Goal: Task Accomplishment & Management: Complete application form

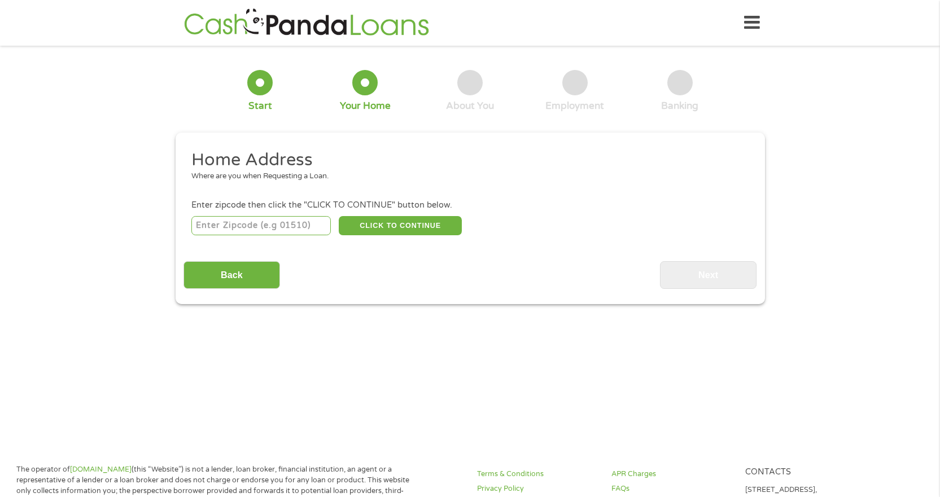
click at [274, 230] on input "number" at bounding box center [260, 225] width 139 height 19
type input "60619"
click at [370, 224] on button "CLICK TO CONTINUE" at bounding box center [400, 225] width 123 height 19
type input "60619"
type input "[GEOGRAPHIC_DATA]"
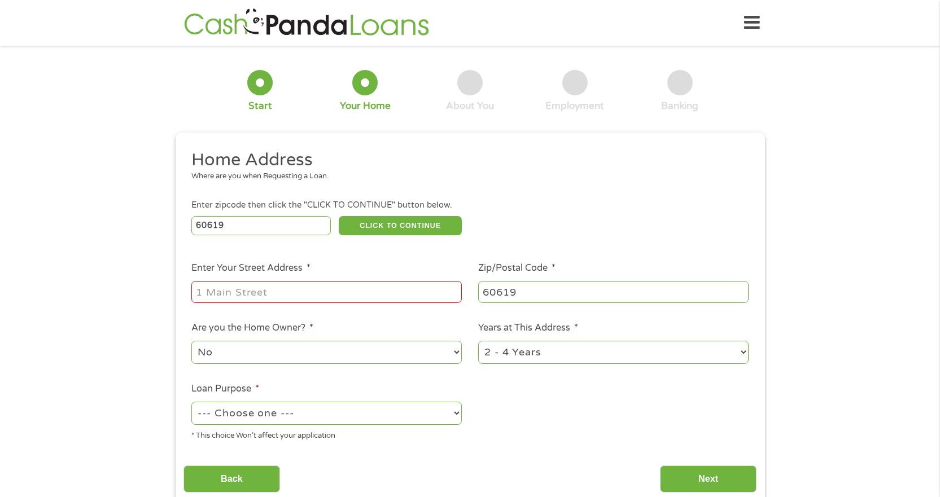
click at [328, 301] on input "Enter Your Street Address *" at bounding box center [326, 291] width 270 height 21
type input "[STREET_ADDRESS]"
click at [310, 349] on select "No Yes" at bounding box center [326, 352] width 270 height 23
click at [191, 341] on select "No Yes" at bounding box center [326, 352] width 270 height 23
click at [575, 344] on select "1 Year or less 1 - 2 Years 2 - 4 Years Over 4 Years" at bounding box center [613, 352] width 270 height 23
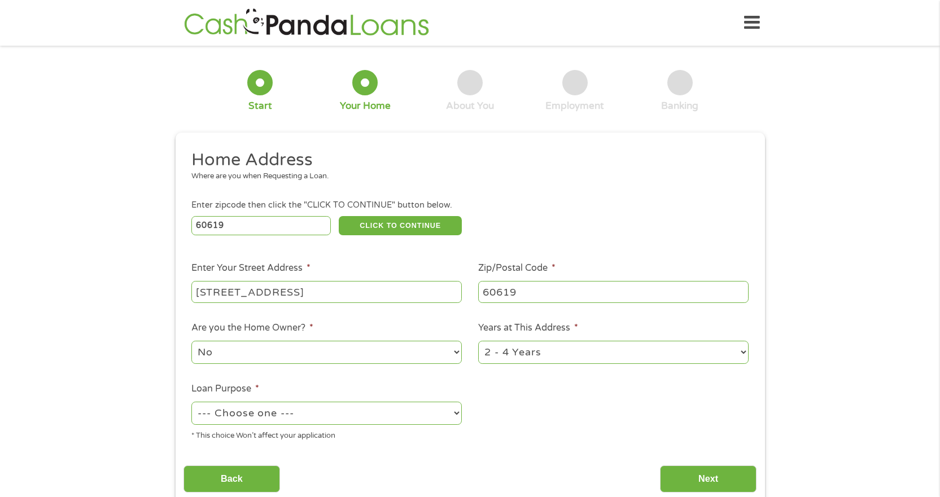
select select "60months"
click at [478, 341] on select "1 Year or less 1 - 2 Years 2 - 4 Years Over 4 Years" at bounding box center [613, 352] width 270 height 23
click at [310, 422] on select "--- Choose one --- Pay Bills Debt Consolidation Home Improvement Major Purchase…" at bounding box center [326, 413] width 270 height 23
select select "carloan"
click at [191, 402] on select "--- Choose one --- Pay Bills Debt Consolidation Home Improvement Major Purchase…" at bounding box center [326, 413] width 270 height 23
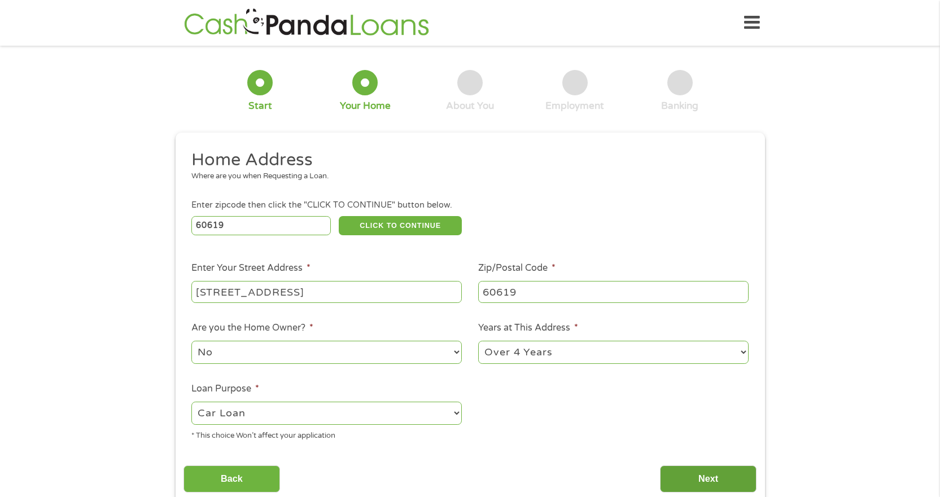
click at [696, 488] on input "Next" at bounding box center [708, 480] width 97 height 28
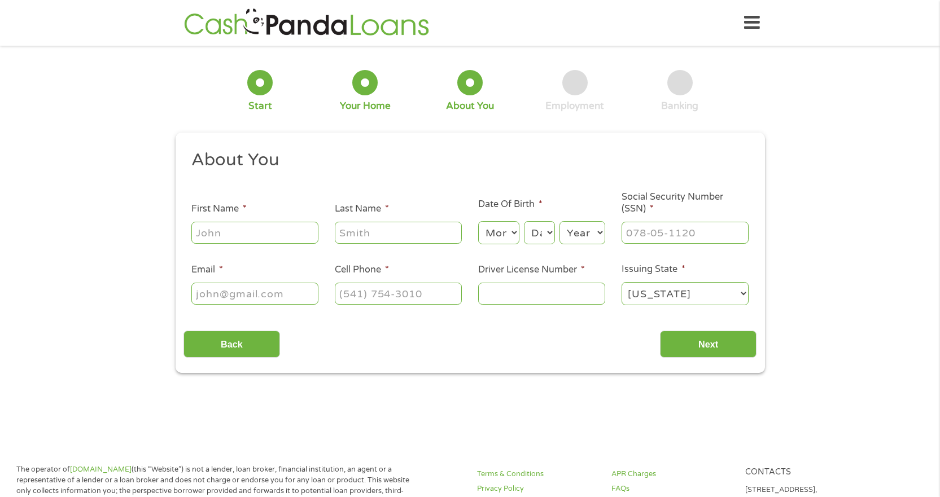
click at [251, 238] on input "First Name *" at bounding box center [254, 232] width 127 height 21
type input "[PERSON_NAME]"
type input "[EMAIL_ADDRESS][DOMAIN_NAME]"
type input "[PHONE_NUMBER]"
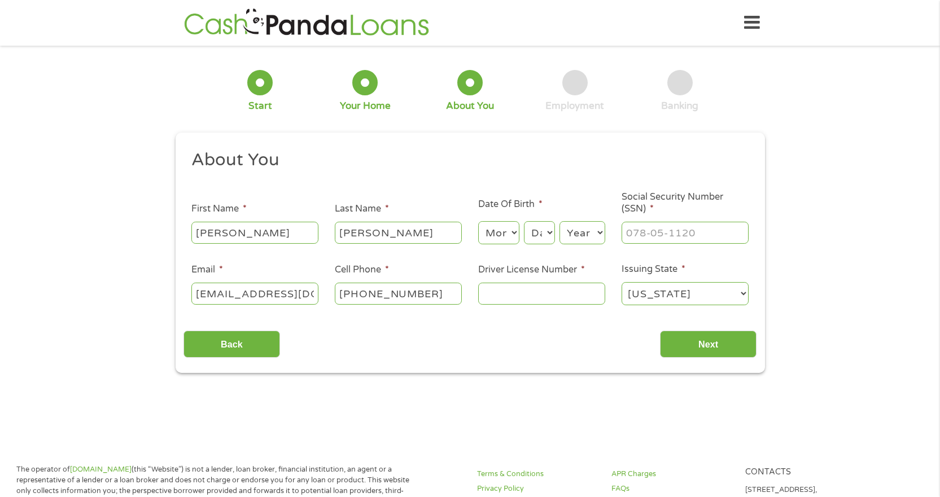
click at [507, 229] on select "Month 1 2 3 4 5 6 7 8 9 10 11 12" at bounding box center [498, 232] width 41 height 23
select select "4"
click at [478, 221] on select "Month 1 2 3 4 5 6 7 8 9 10 11 12" at bounding box center [498, 232] width 41 height 23
click at [539, 236] on select "Day 1 2 3 4 5 6 7 8 9 10 11 12 13 14 15 16 17 18 19 20 21 22 23 24 25 26 27 28 …" at bounding box center [539, 232] width 30 height 23
select select "25"
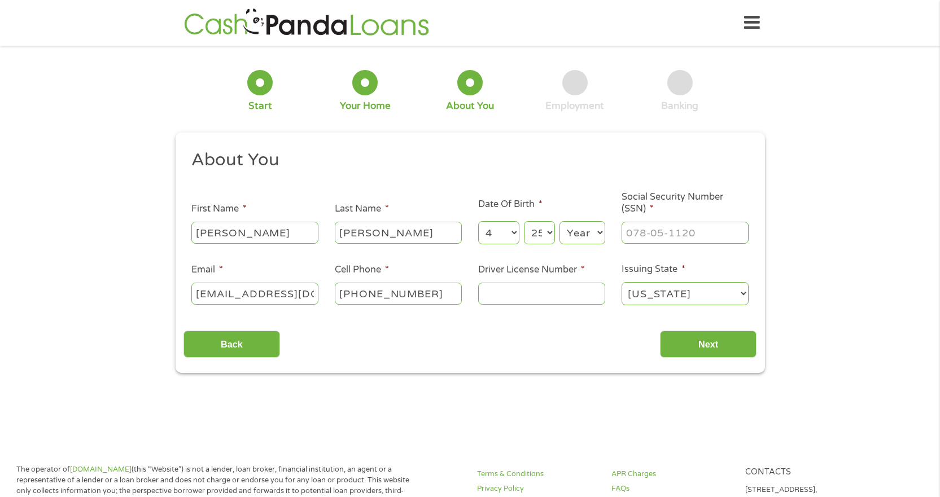
click at [524, 221] on select "Day 1 2 3 4 5 6 7 8 9 10 11 12 13 14 15 16 17 18 19 20 21 22 23 24 25 26 27 28 …" at bounding box center [539, 232] width 30 height 23
click at [575, 238] on select "Year [DATE] 2006 2005 2004 2003 2002 2001 2000 1999 1998 1997 1996 1995 1994 19…" at bounding box center [582, 232] width 46 height 23
select select "1980"
click at [559, 221] on select "Year [DATE] 2006 2005 2004 2003 2002 2001 2000 1999 1998 1997 1996 1995 1994 19…" at bounding box center [582, 232] width 46 height 23
click at [649, 235] on input "___-__-____" at bounding box center [684, 232] width 127 height 21
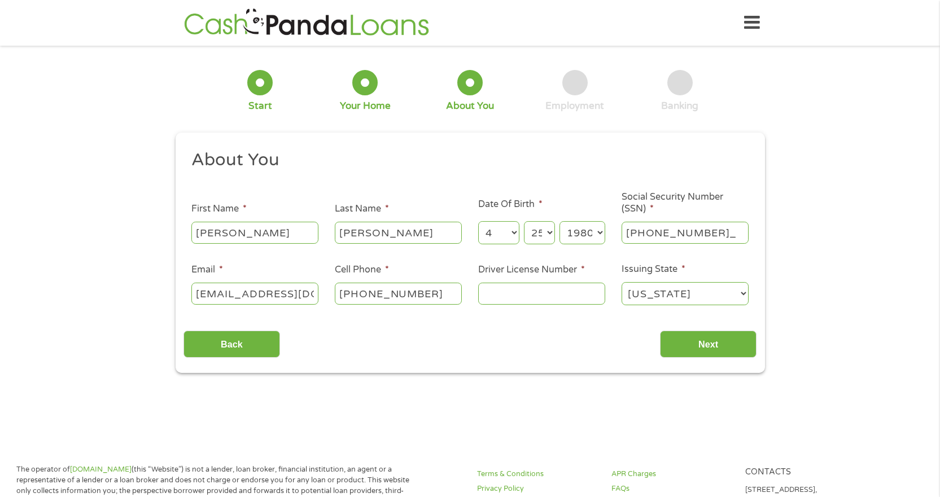
type input "350-68-4739"
click at [535, 292] on input "Driver License Number *" at bounding box center [541, 293] width 127 height 21
click at [544, 291] on input "Driver License Number *" at bounding box center [541, 293] width 127 height 21
type input "m62416180718"
click at [717, 347] on input "Next" at bounding box center [708, 345] width 97 height 28
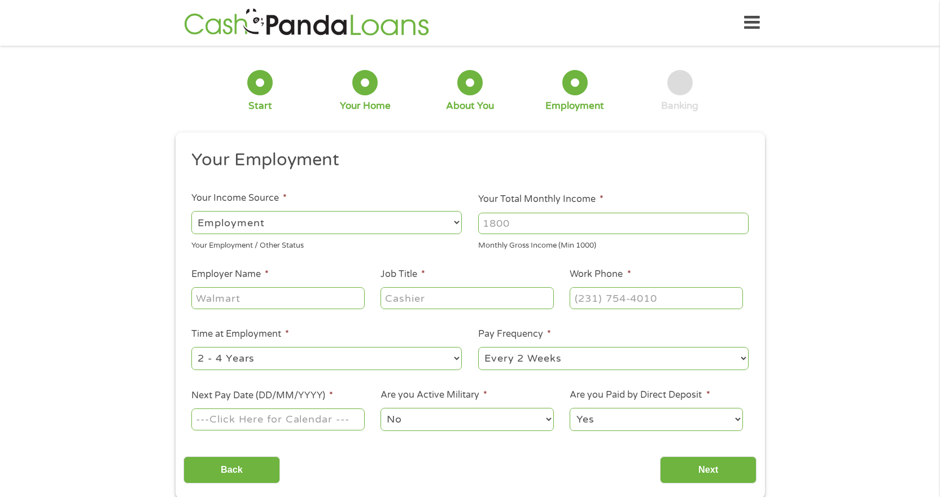
click at [519, 230] on input "Your Total Monthly Income *" at bounding box center [613, 223] width 270 height 21
type input "5000"
click at [317, 301] on input "Employer Name *" at bounding box center [277, 297] width 173 height 21
type input "acm"
type input "claims adjuster"
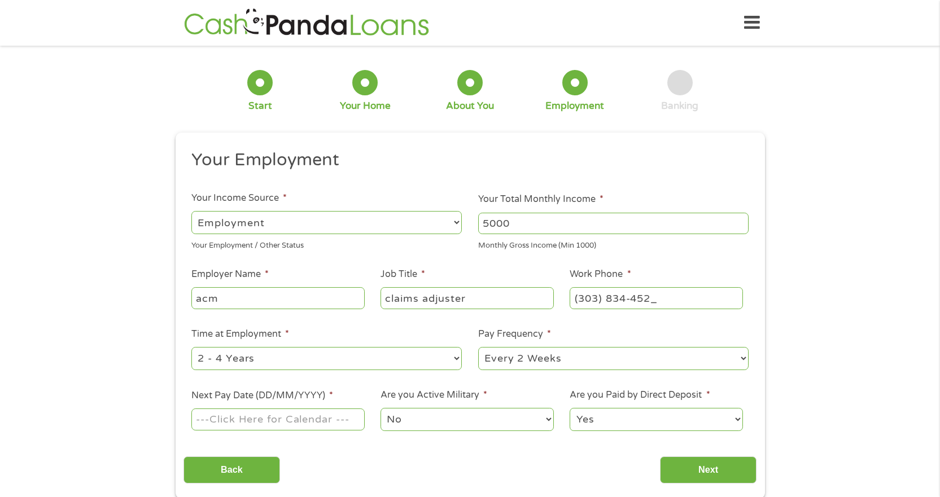
type input "[PHONE_NUMBER]"
click at [314, 358] on select "--- Choose one --- 1 Year or less 1 - 2 Years 2 - 4 Years Over 4 Years" at bounding box center [326, 358] width 270 height 23
select select "60months"
click at [191, 347] on select "--- Choose one --- 1 Year or less 1 - 2 Years 2 - 4 Years Over 4 Years" at bounding box center [326, 358] width 270 height 23
click at [268, 422] on input "Next Pay Date (DD/MM/YYYY) *" at bounding box center [277, 419] width 173 height 21
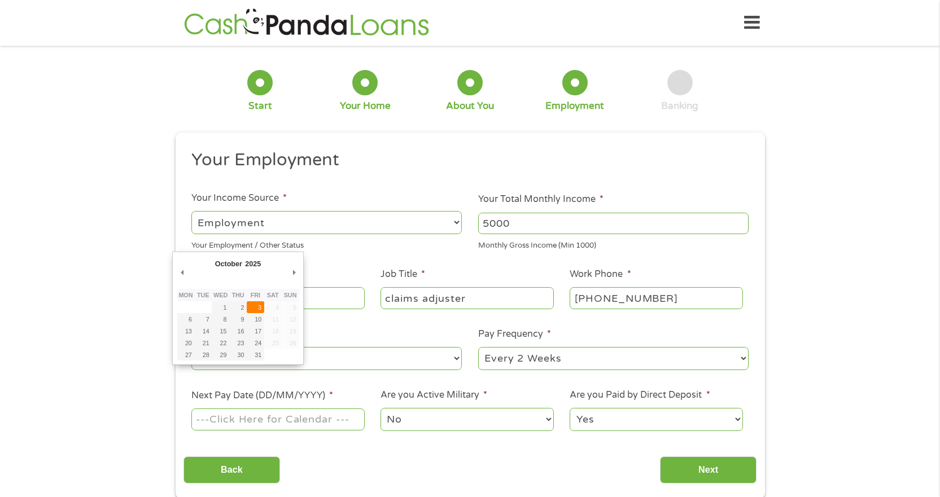
type input "[DATE]"
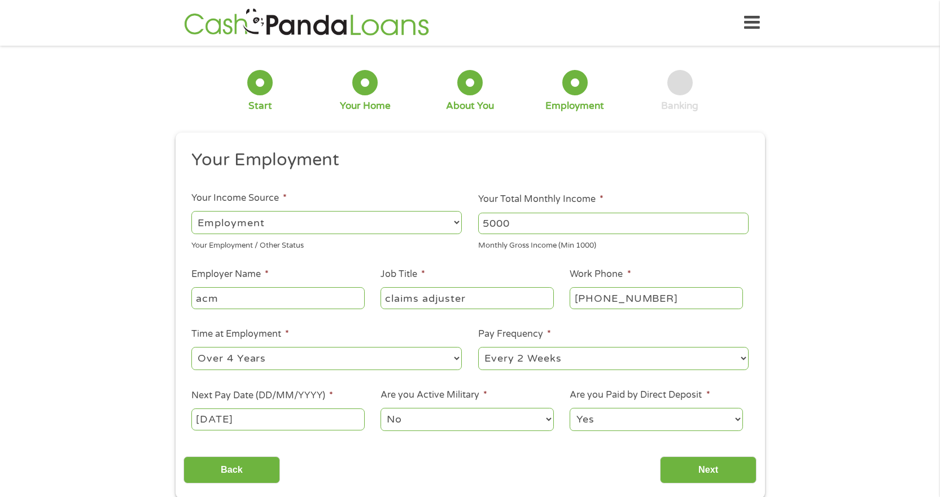
click at [451, 423] on select "No Yes" at bounding box center [466, 419] width 173 height 23
click at [844, 415] on div "1 Start 2 Your Home 3 About You 4 Employment 5 Banking 6 This field is hidden w…" at bounding box center [470, 276] width 940 height 445
click at [684, 478] on input "Next" at bounding box center [708, 471] width 97 height 28
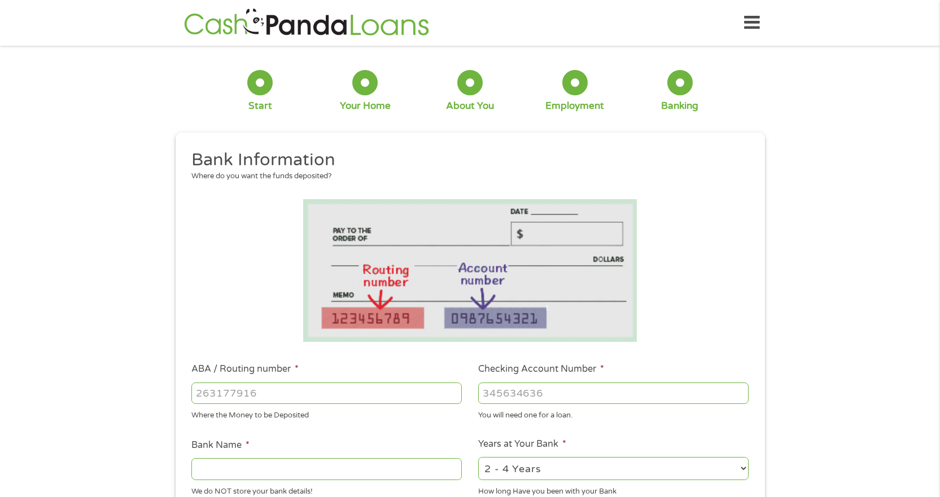
click at [266, 400] on input "ABA / Routing number *" at bounding box center [326, 393] width 270 height 21
type input "271070801"
type input "CITIBANK FEDERAL SAVINGS BANK"
type input "271070801"
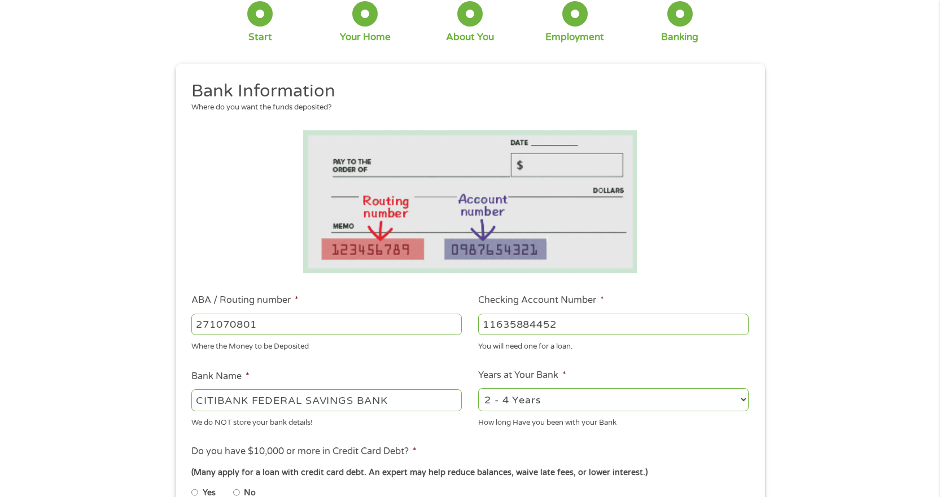
scroll to position [169, 0]
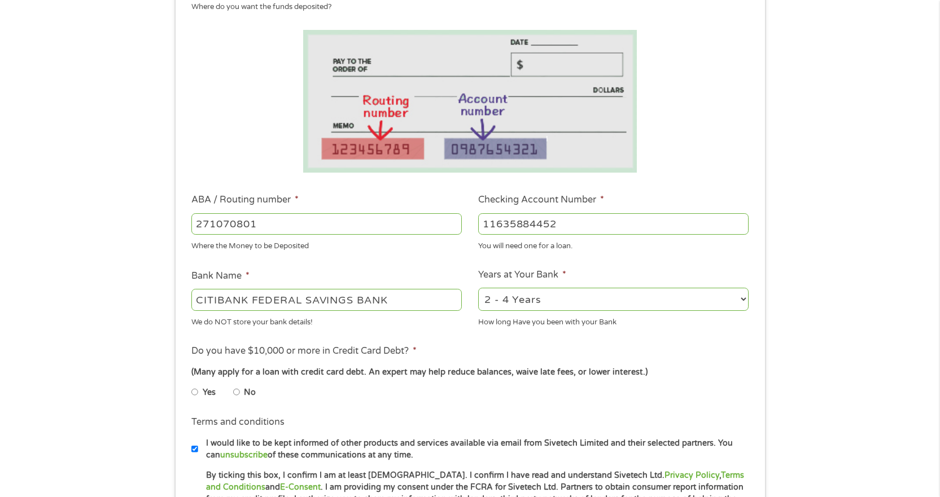
type input "11635884452"
click at [237, 393] on input "No" at bounding box center [236, 392] width 7 height 18
radio input "true"
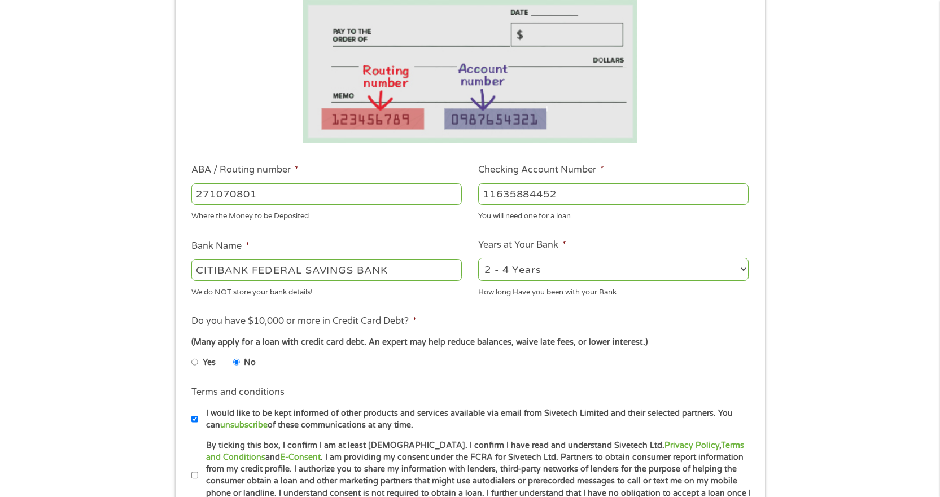
scroll to position [226, 0]
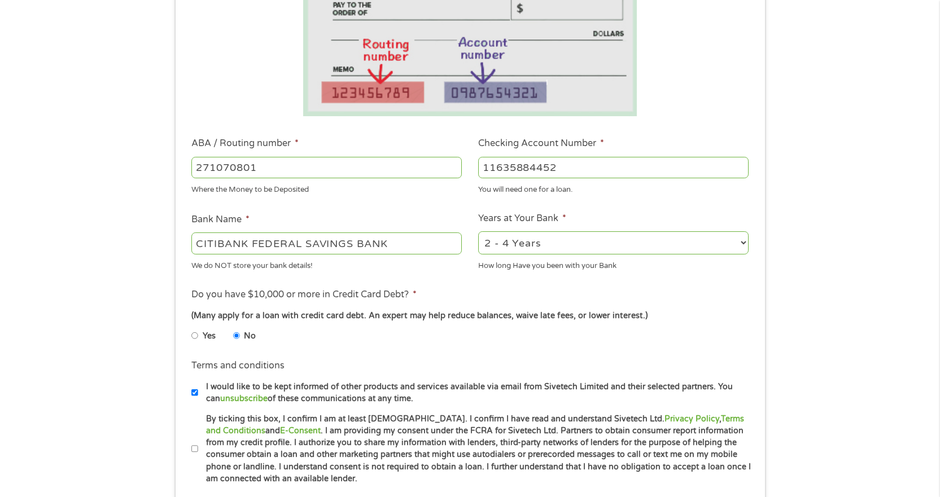
click at [194, 395] on input "I would like to be kept informed of other products and services available via e…" at bounding box center [194, 393] width 7 height 18
checkbox input "false"
click at [194, 452] on input "By ticking this box, I confirm I am at least [DEMOGRAPHIC_DATA]. I confirm I ha…" at bounding box center [194, 449] width 7 height 18
checkbox input "true"
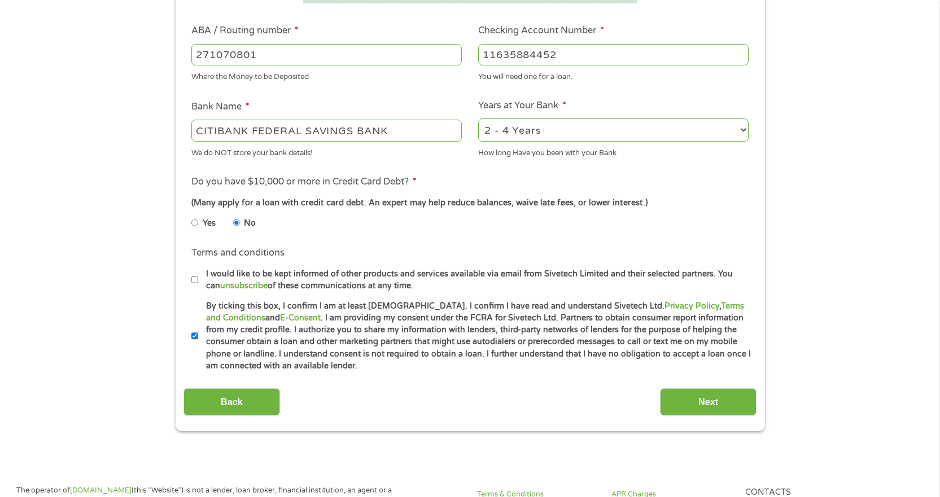
scroll to position [508, 0]
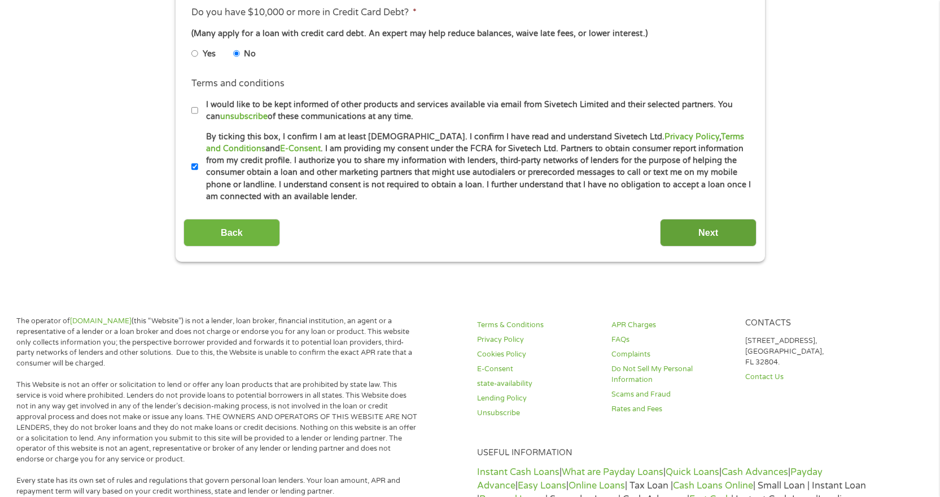
click at [695, 235] on input "Next" at bounding box center [708, 233] width 97 height 28
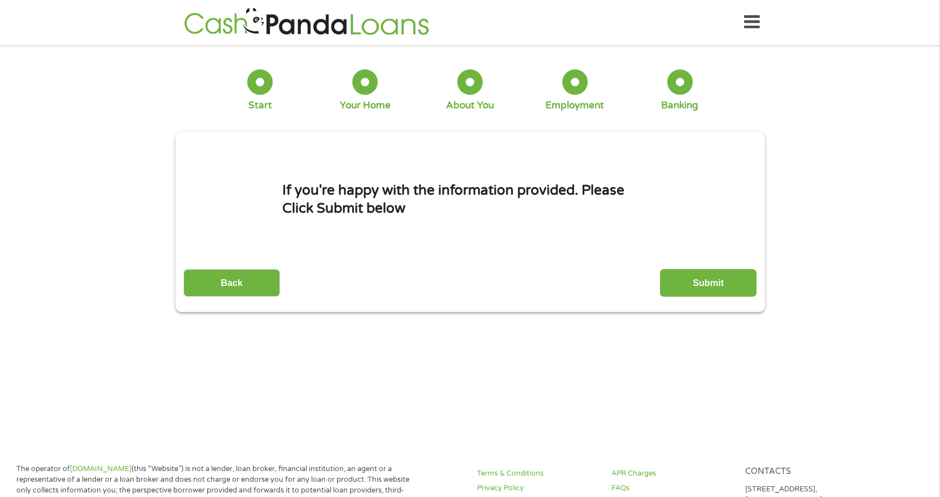
scroll to position [0, 0]
click at [717, 284] on input "Submit" at bounding box center [708, 284] width 97 height 28
